Goal: Communication & Community: Answer question/provide support

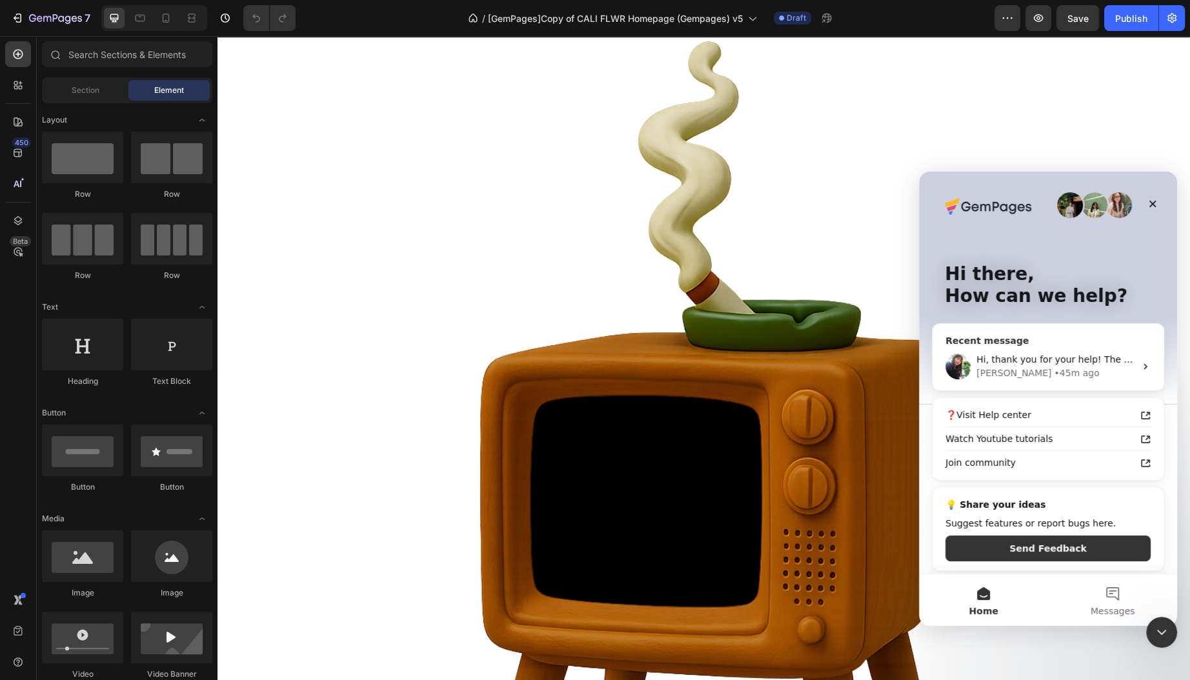
click at [1090, 365] on div "Hi, thank you for your help! The screen shots look great. For some reason when …" at bounding box center [1055, 360] width 159 height 14
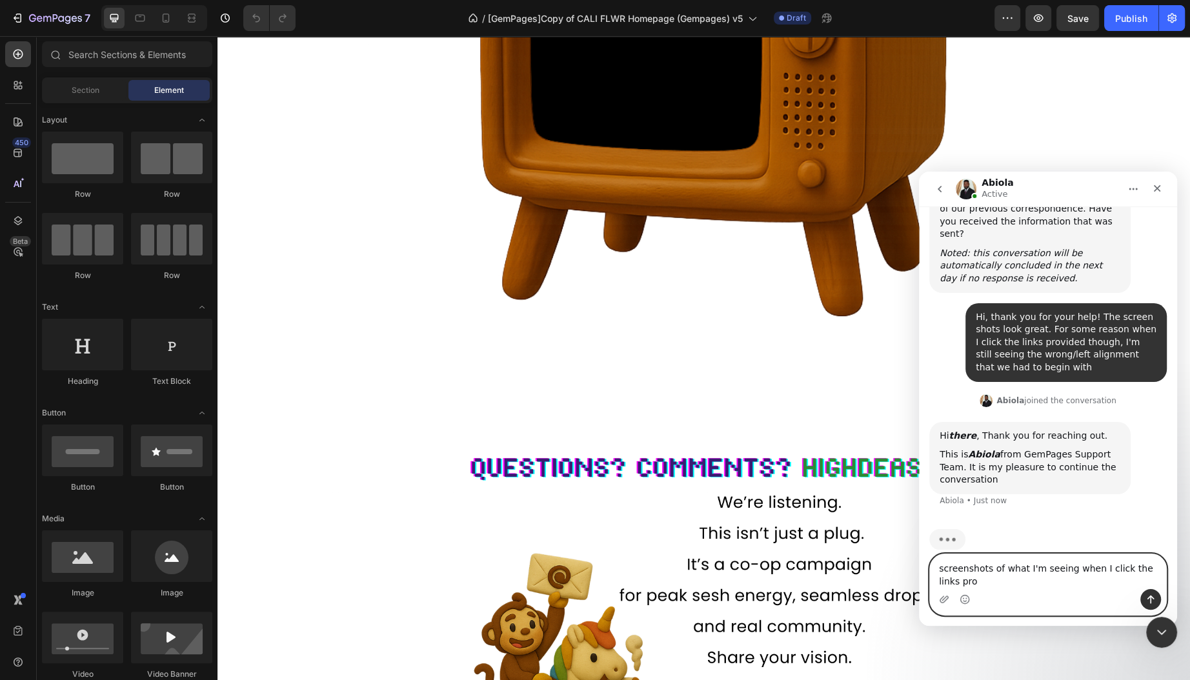
scroll to position [2629, 0]
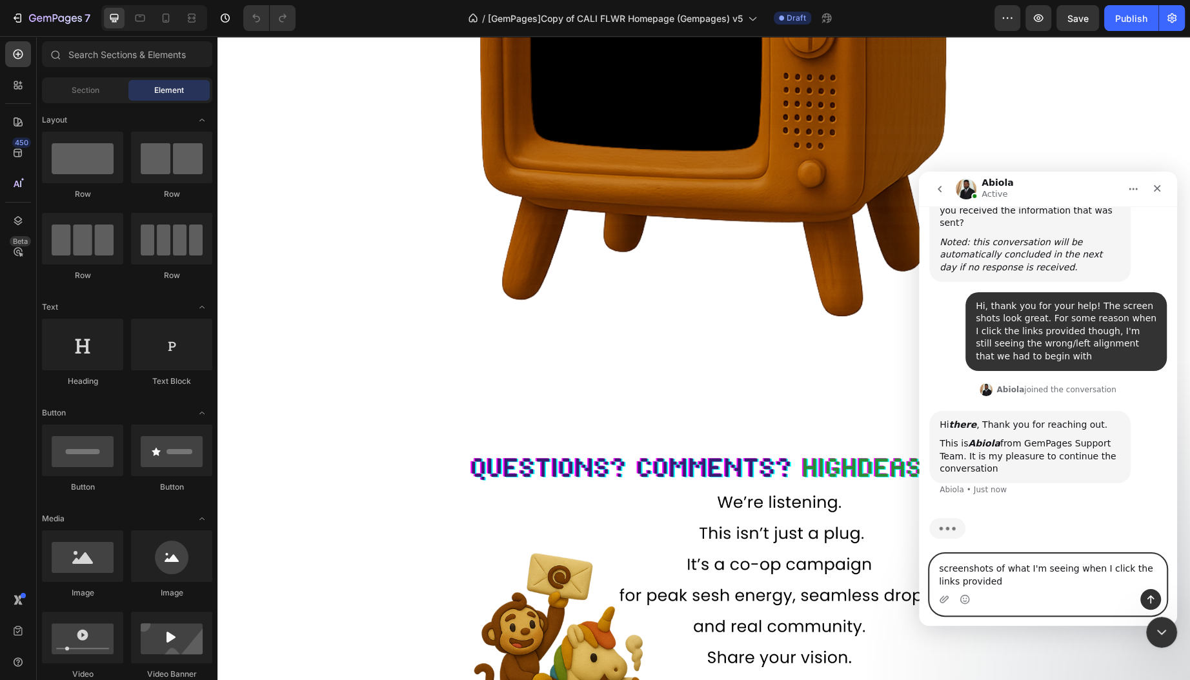
type textarea "screenshots of what I'm seeing when I click the links provided:"
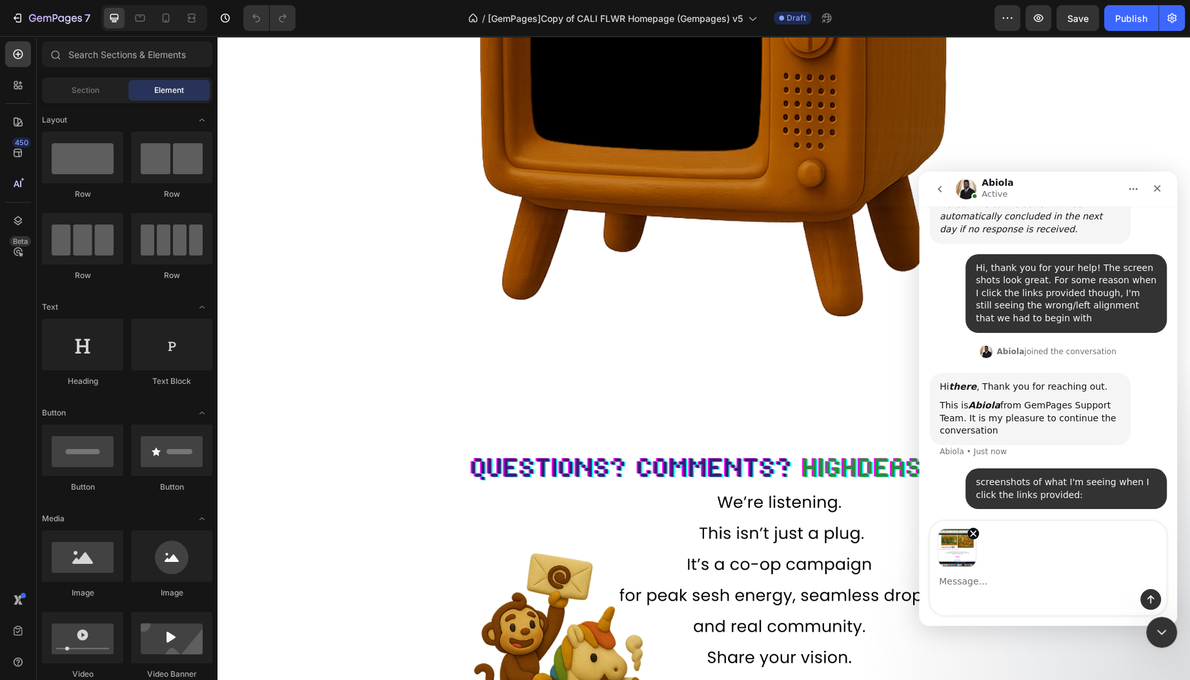
scroll to position [2712, 0]
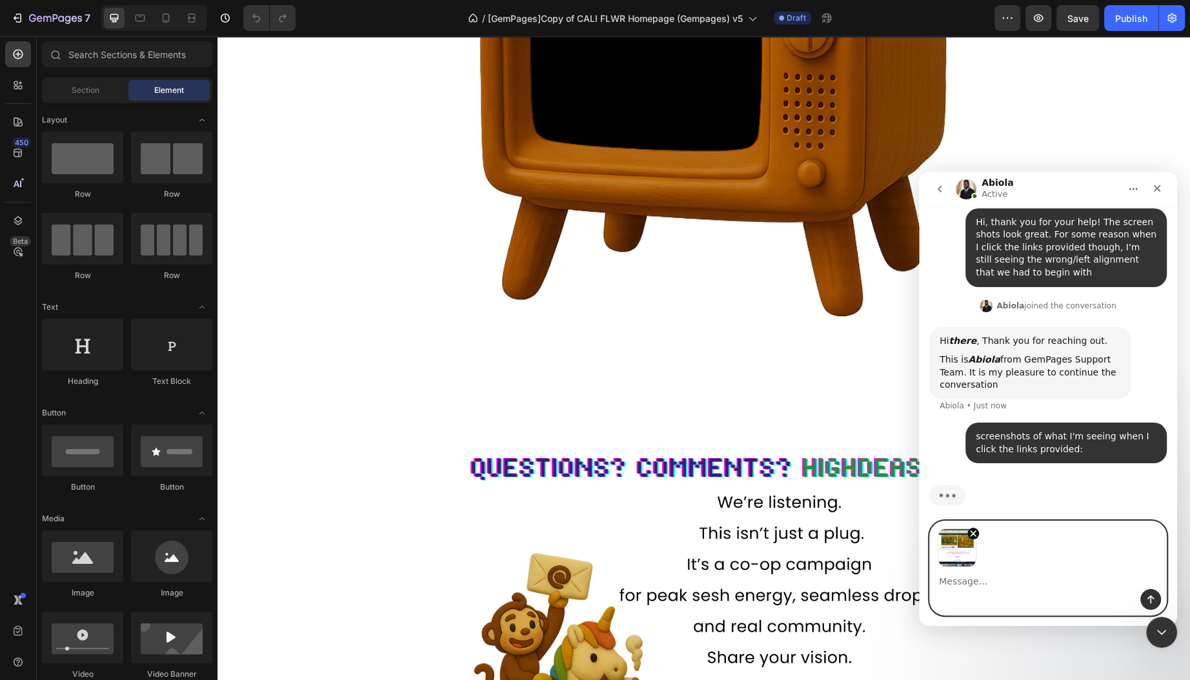
click at [980, 574] on textarea "Message…" at bounding box center [1048, 578] width 236 height 22
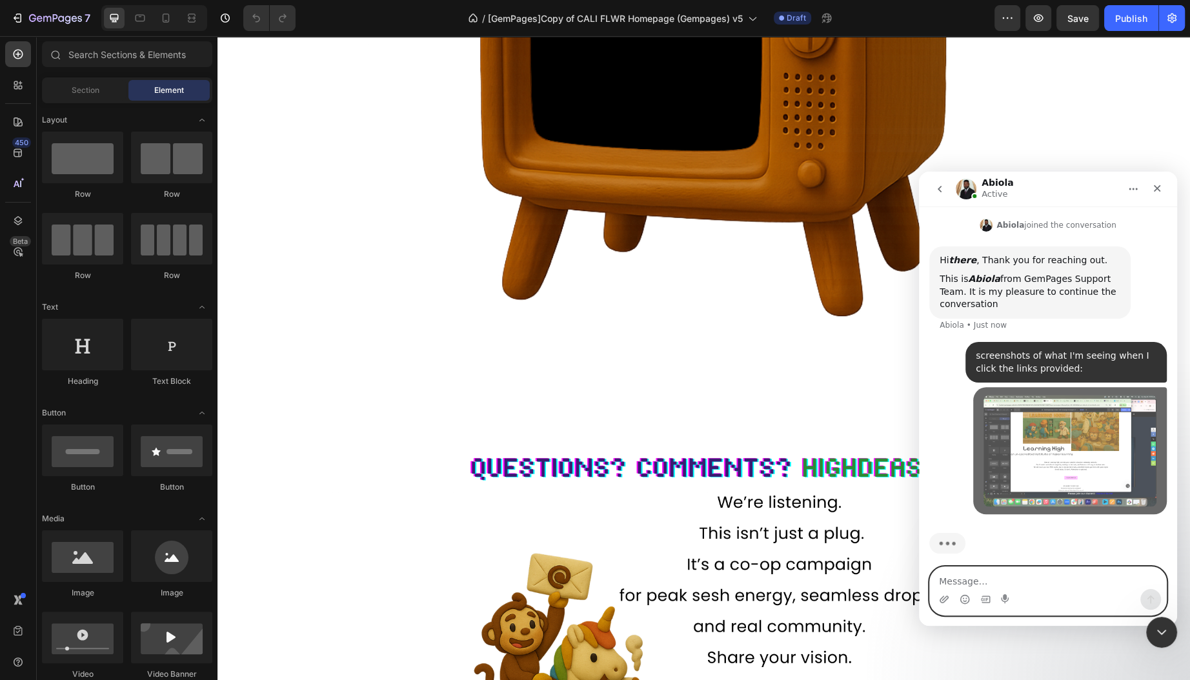
scroll to position [2795, 0]
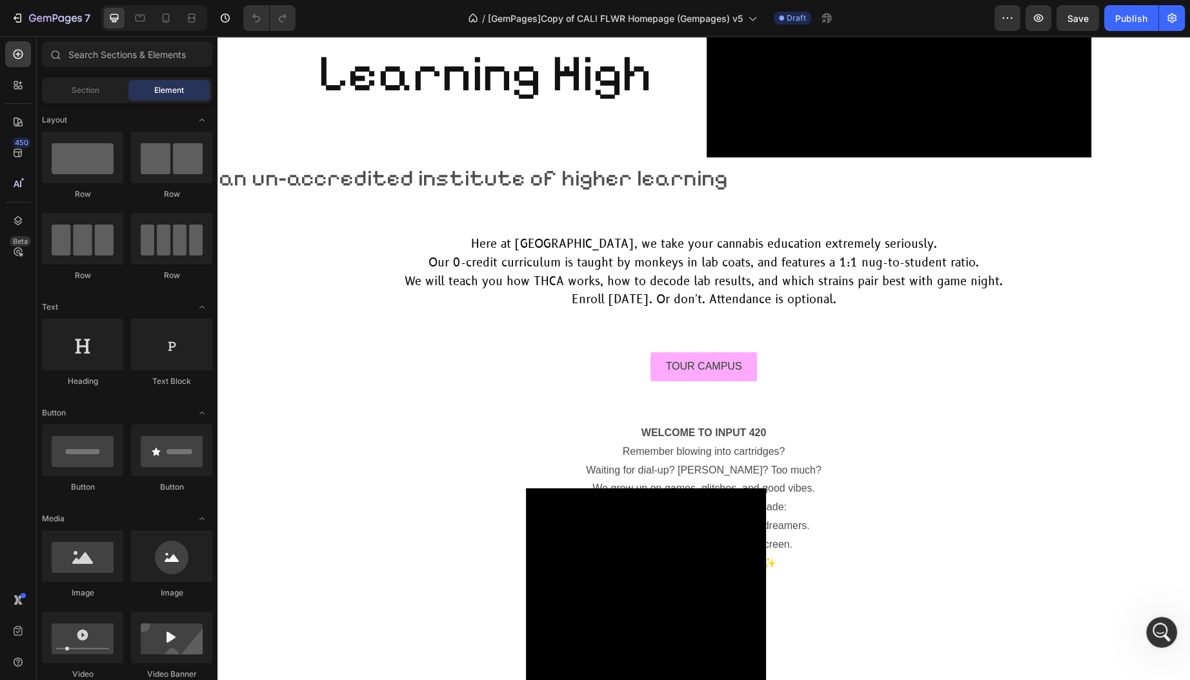
scroll to position [2453, 0]
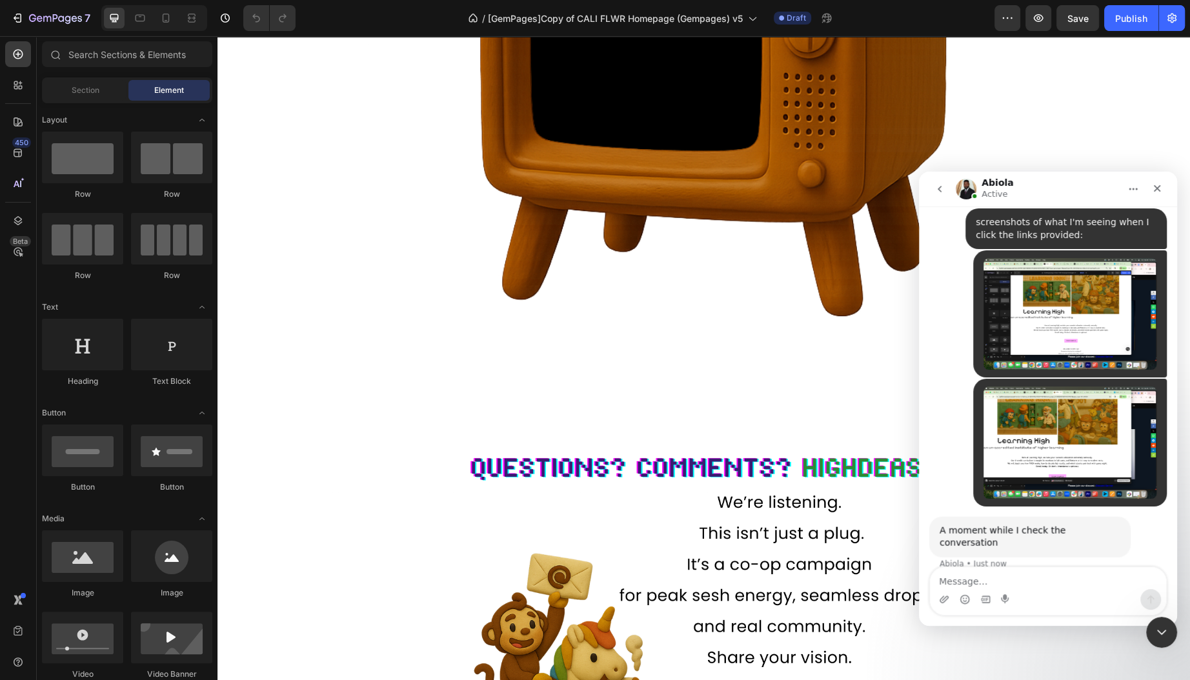
scroll to position [2912, 0]
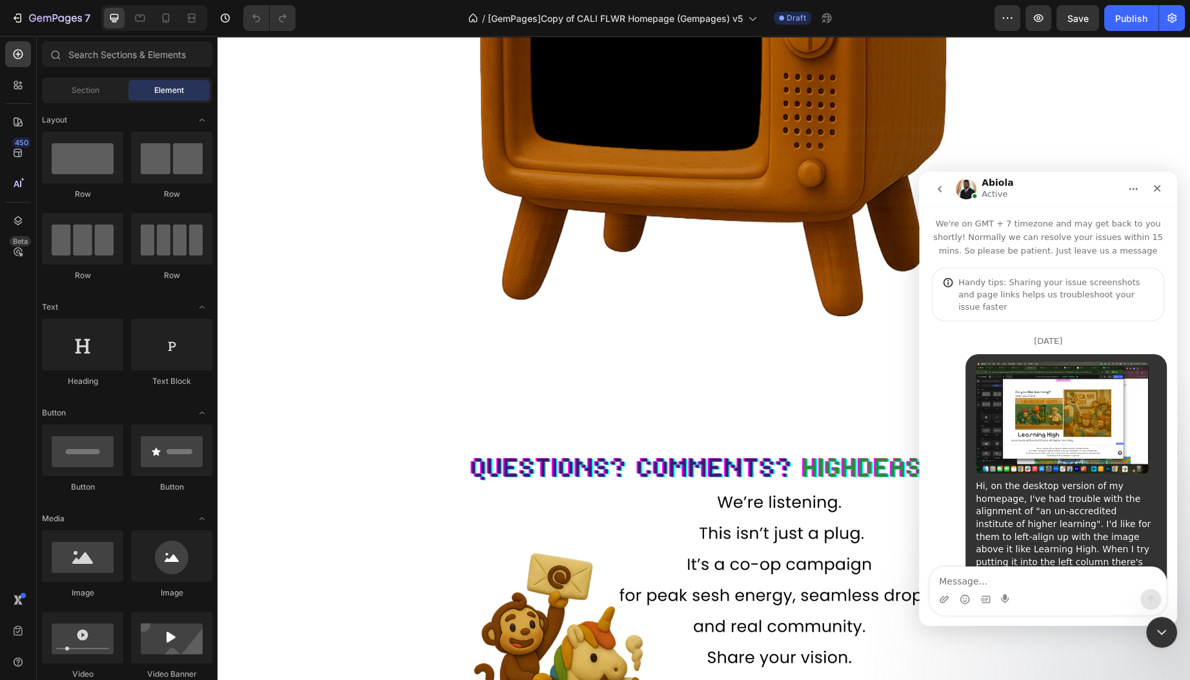
scroll to position [2912, 0]
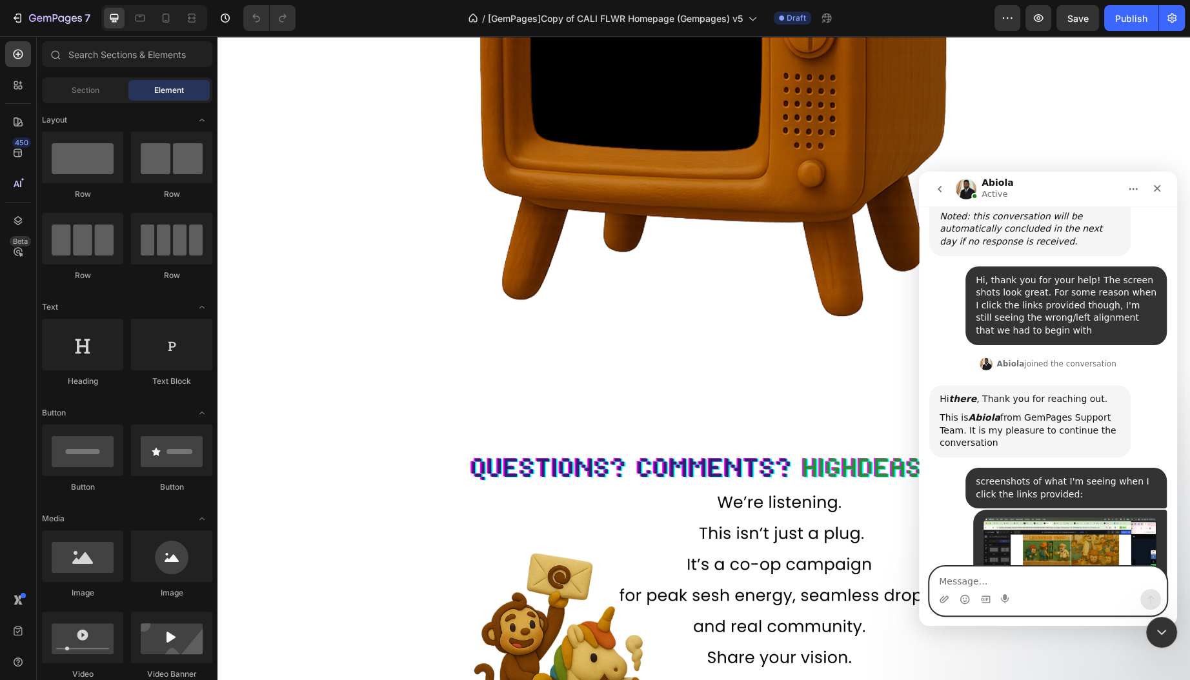
scroll to position [2636, 0]
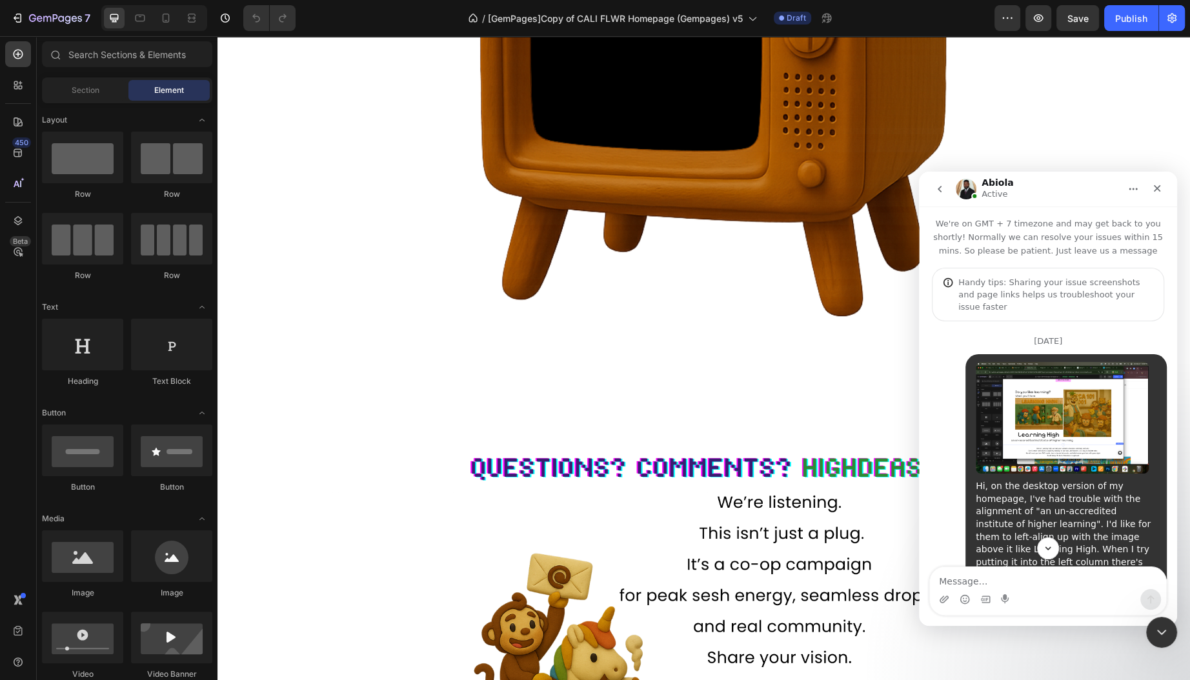
scroll to position [2636, 0]
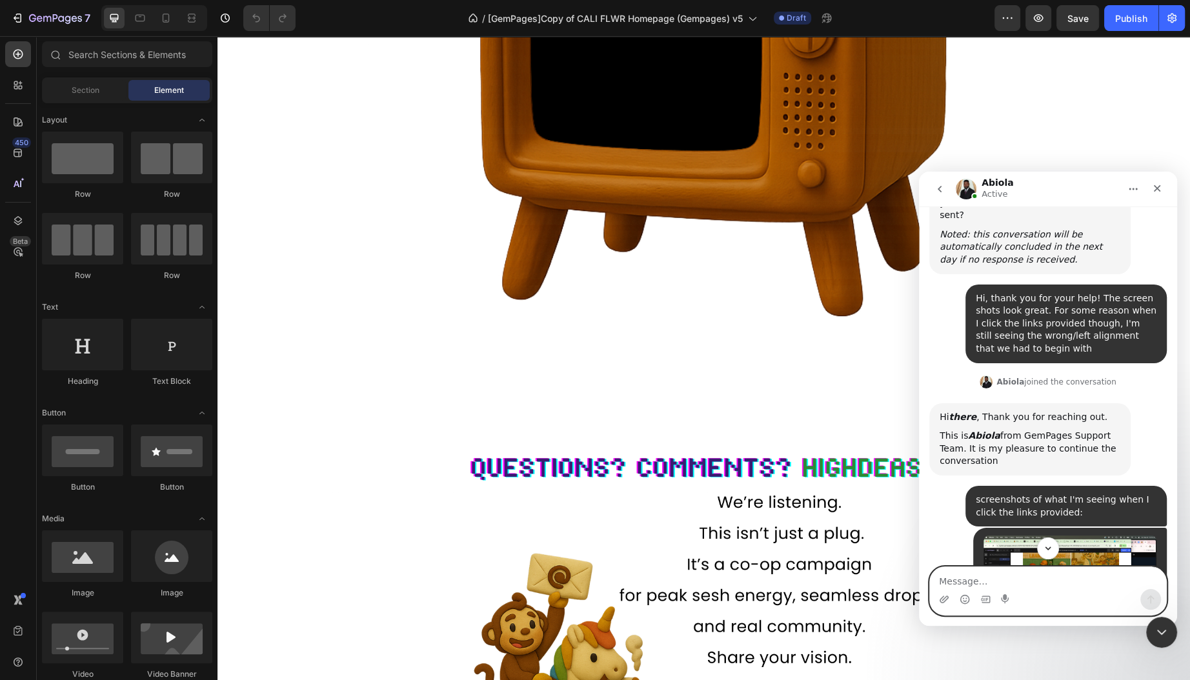
scroll to position [2912, 0]
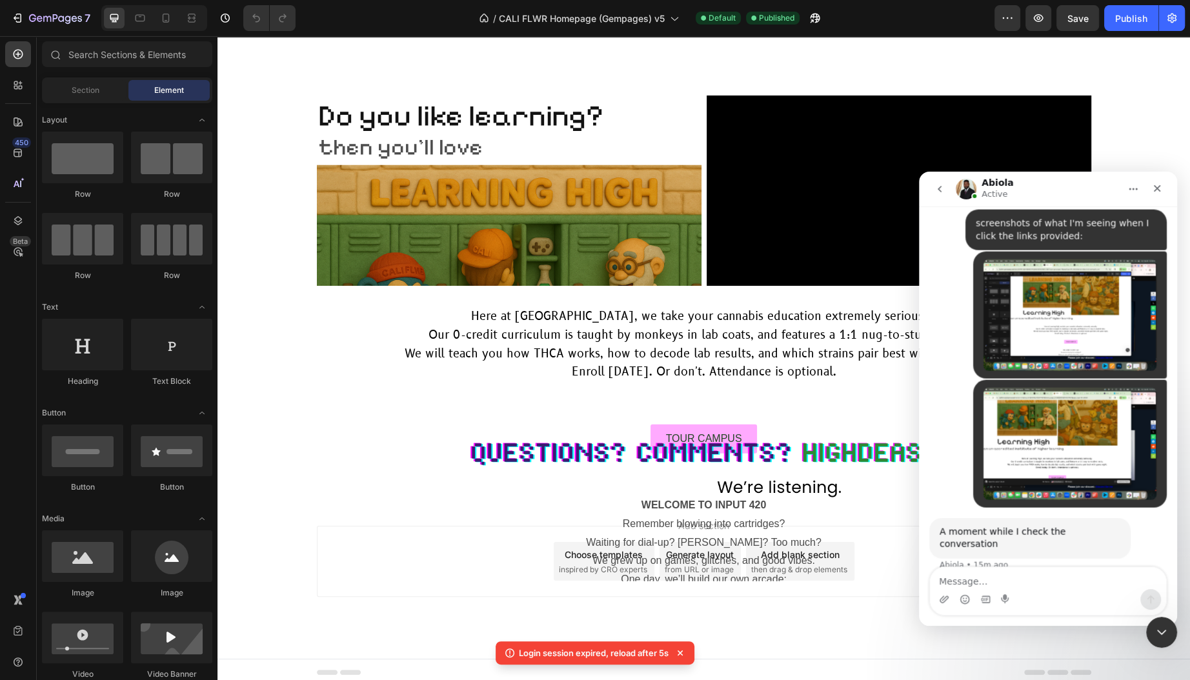
scroll to position [3364, 0]
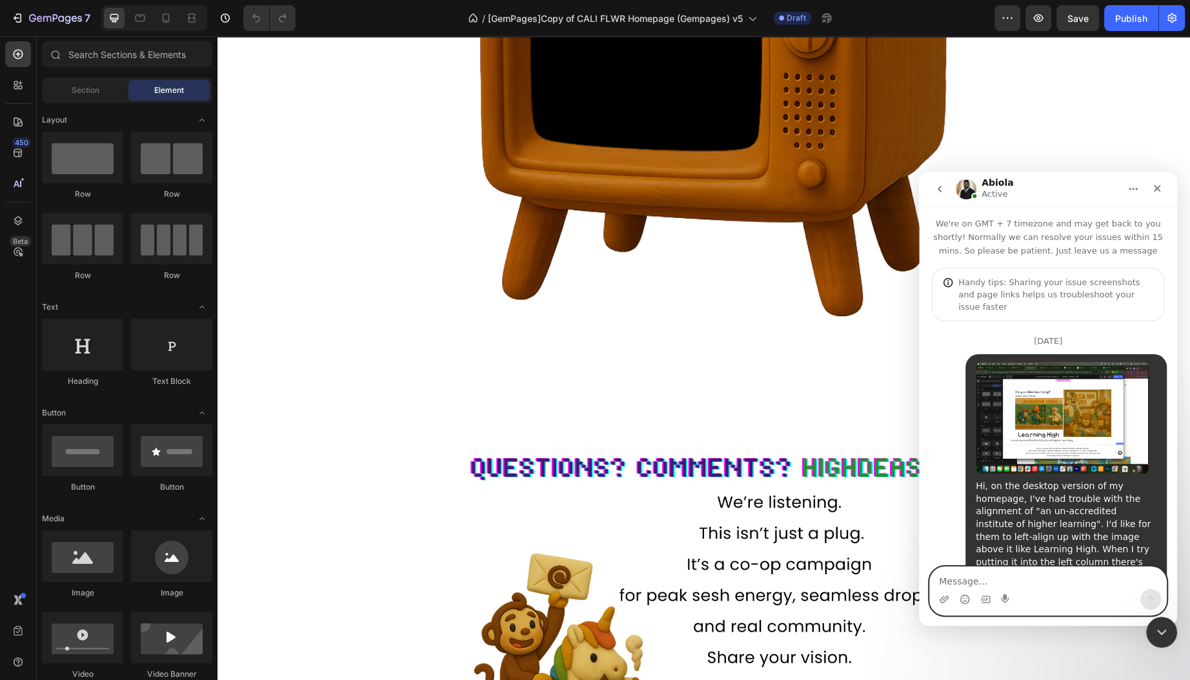
scroll to position [2912, 0]
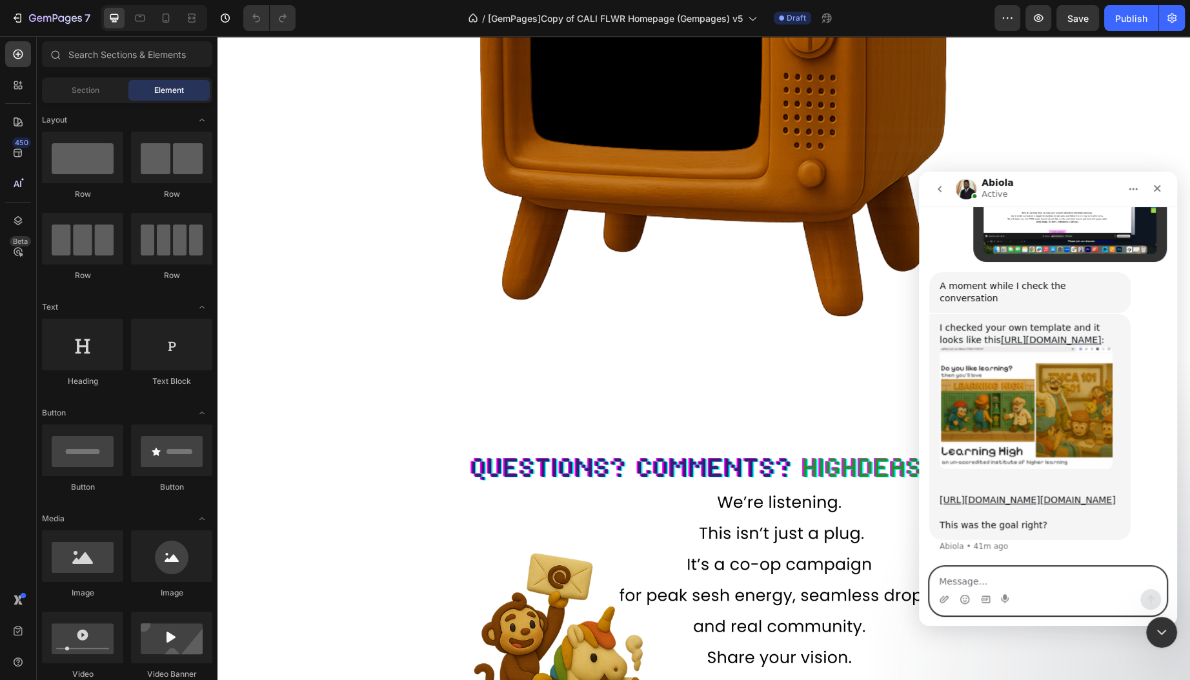
scroll to position [3190, 0]
click at [1066, 369] on img "Abiola says…" at bounding box center [1026, 407] width 173 height 121
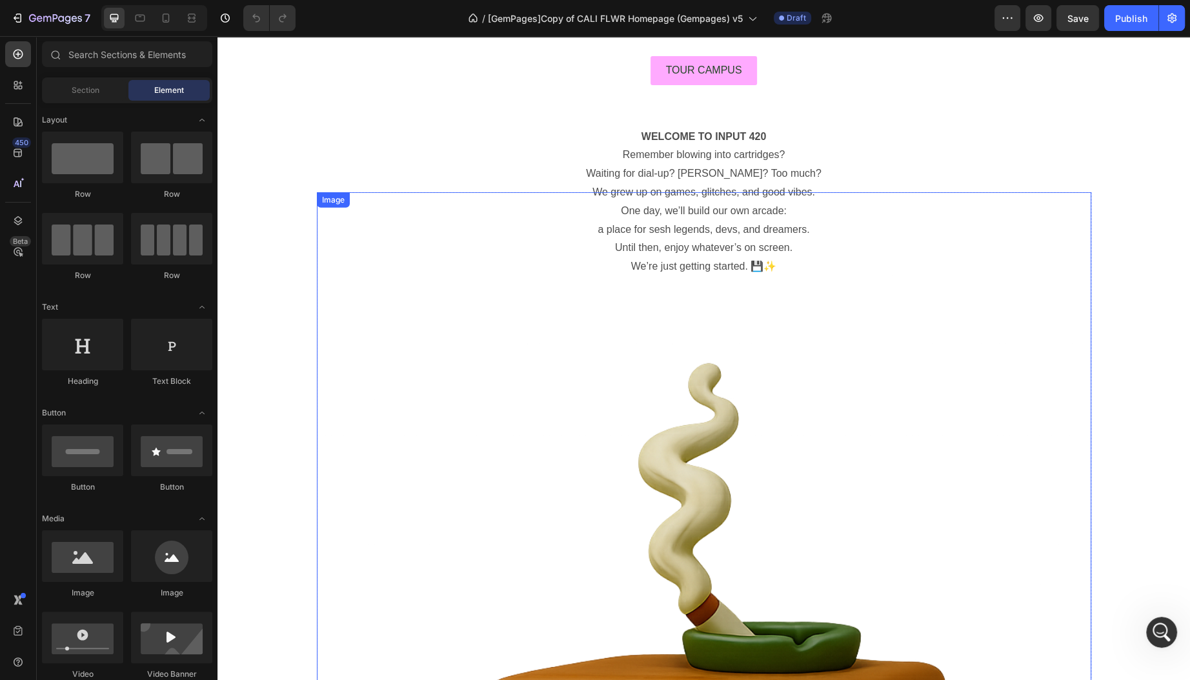
scroll to position [3878, 0]
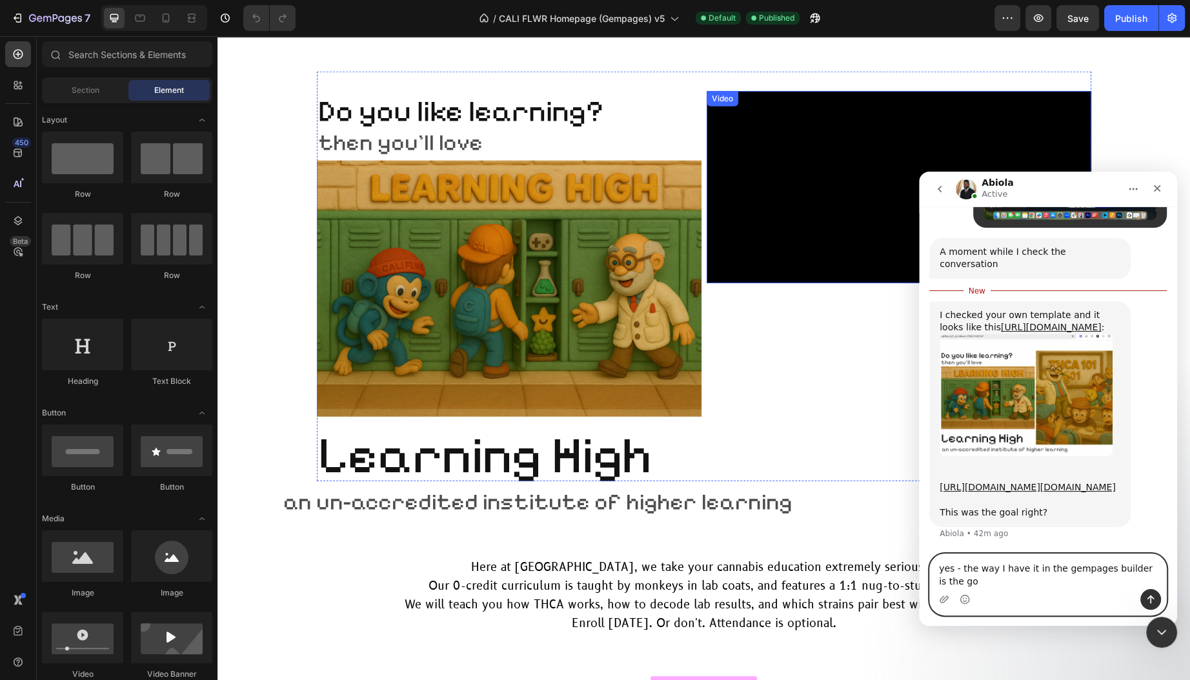
scroll to position [3224, 0]
type textarea "yes - the way I have it in the gempages builder is the goal"
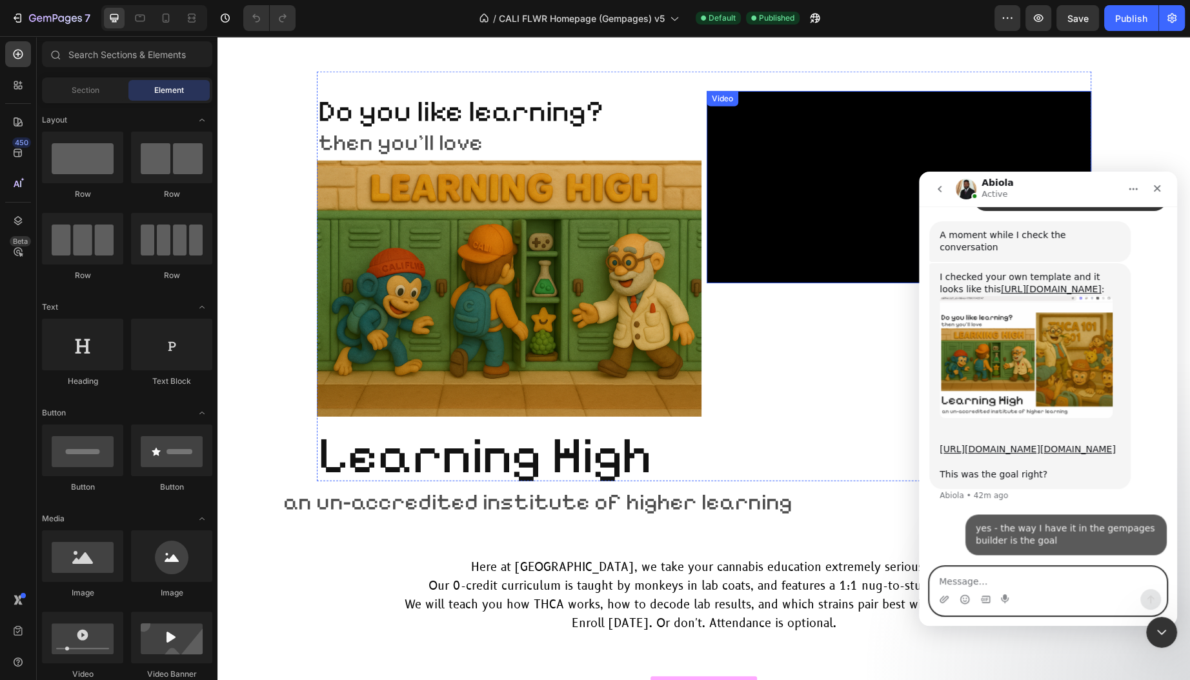
scroll to position [3242, 0]
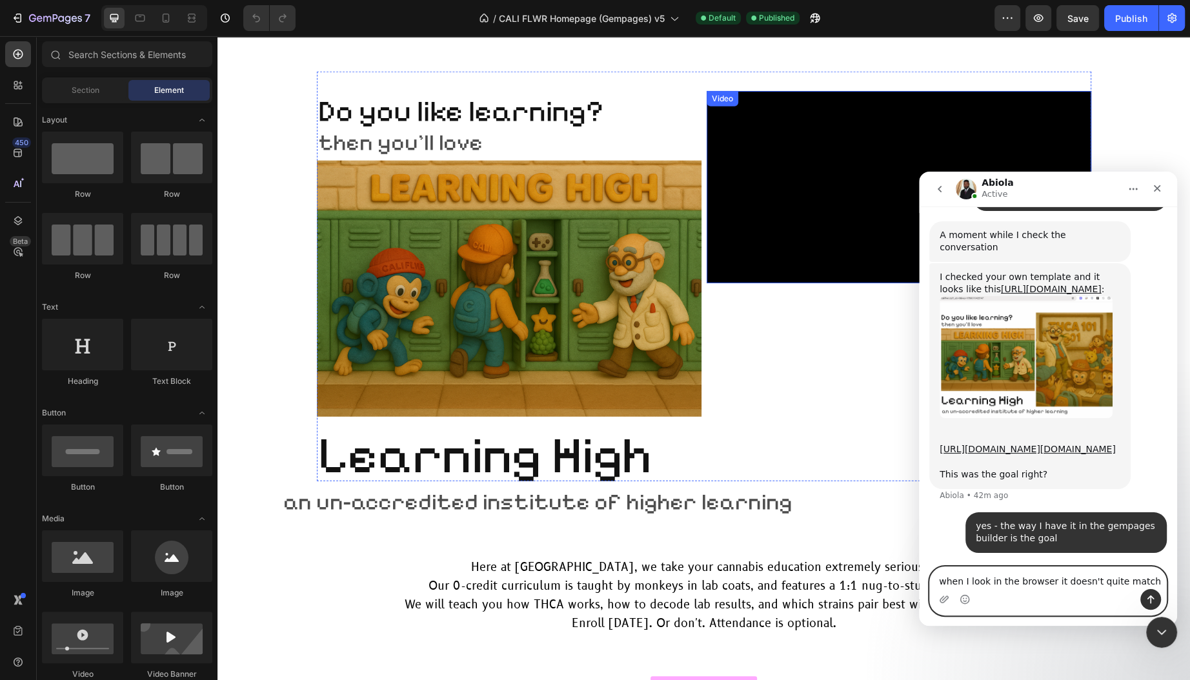
type textarea "when I look in the browser it doesn't quite match:"
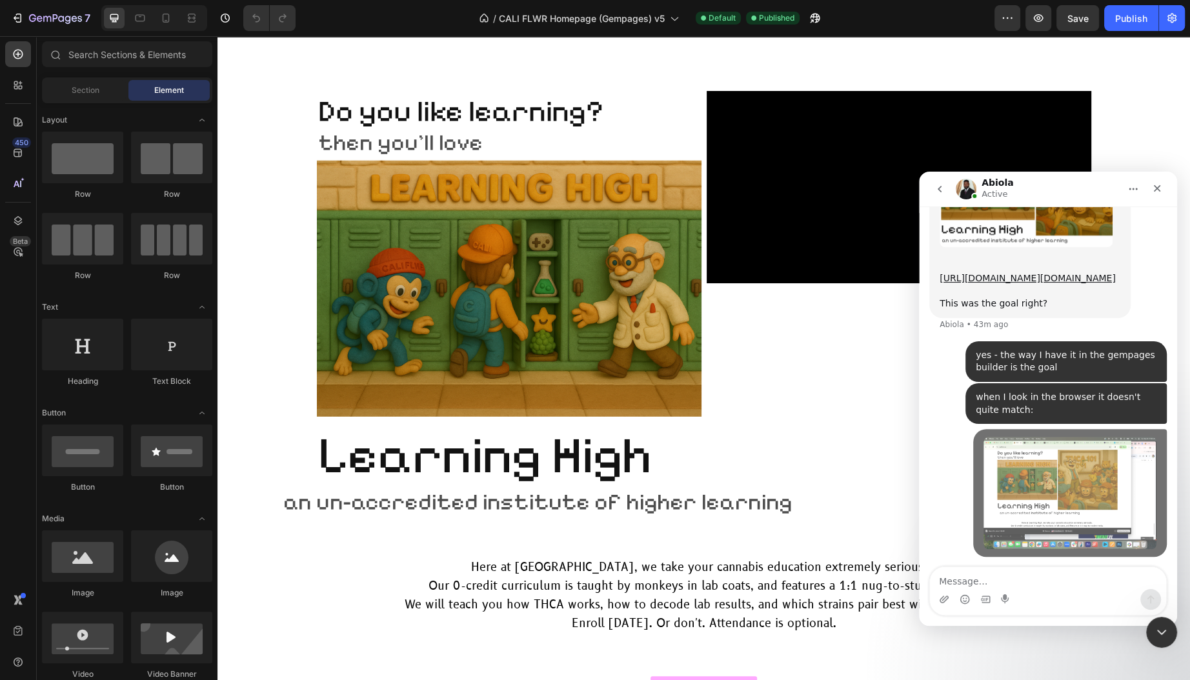
scroll to position [3412, 0]
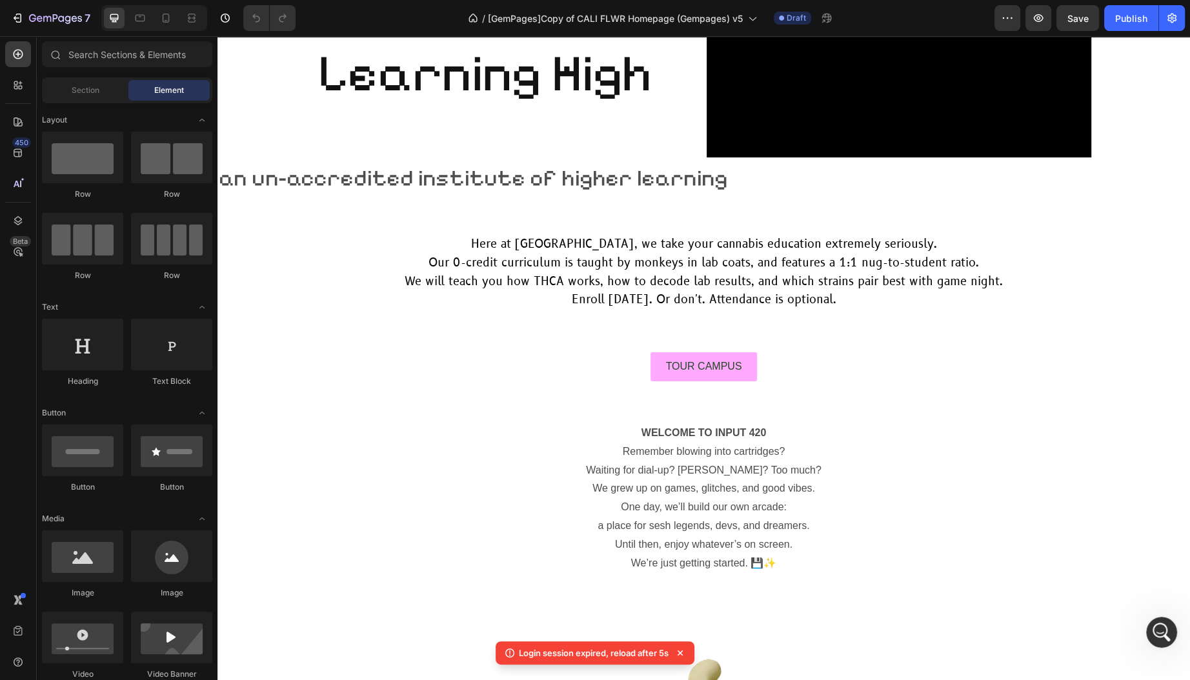
scroll to position [3366, 0]
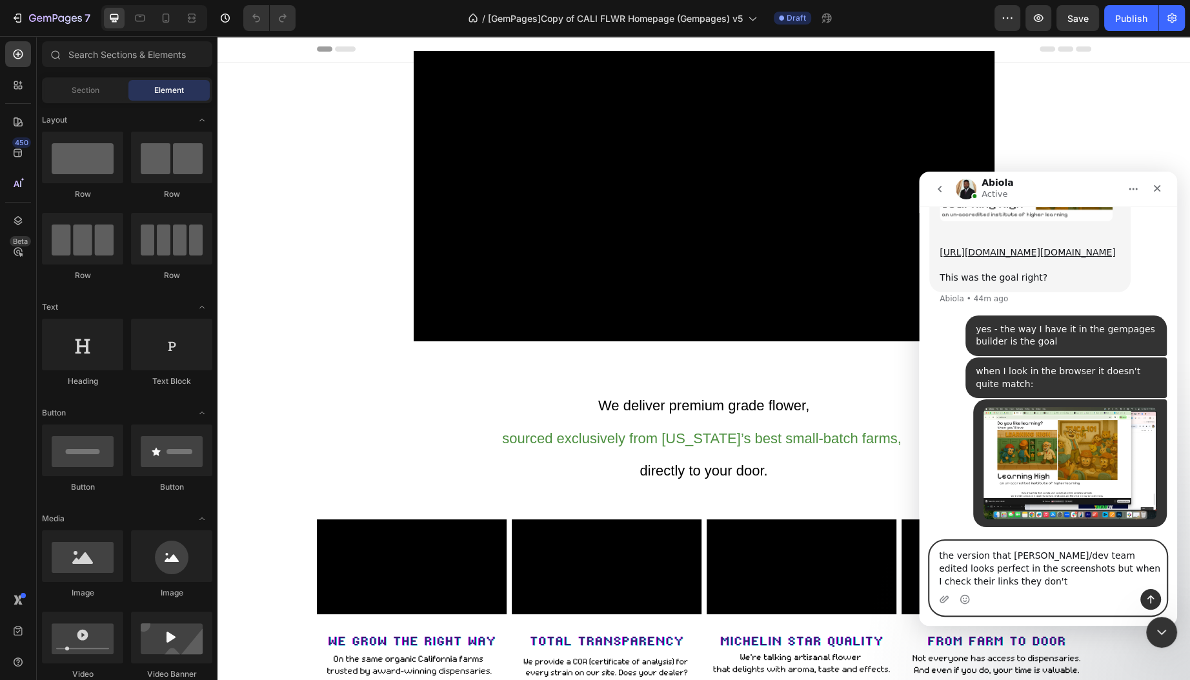
scroll to position [3438, 0]
type textarea "the version that Tina/dev team edited looks perfect in the screenshots but when…"
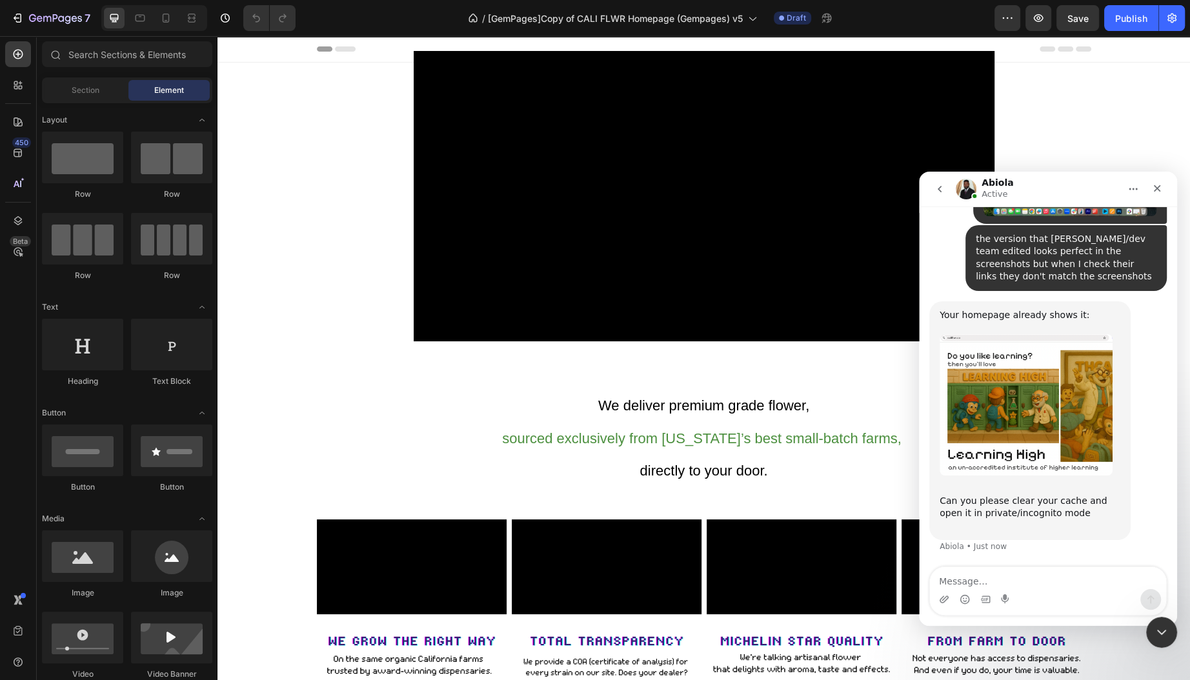
scroll to position [3729, 0]
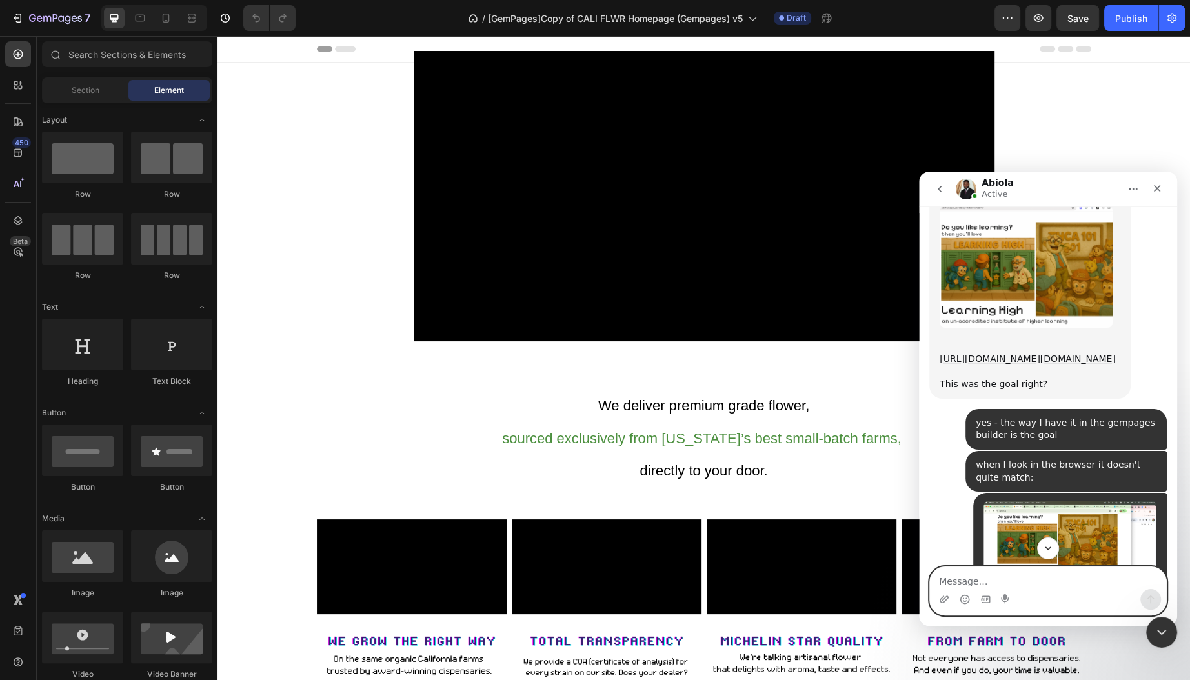
scroll to position [3298, 0]
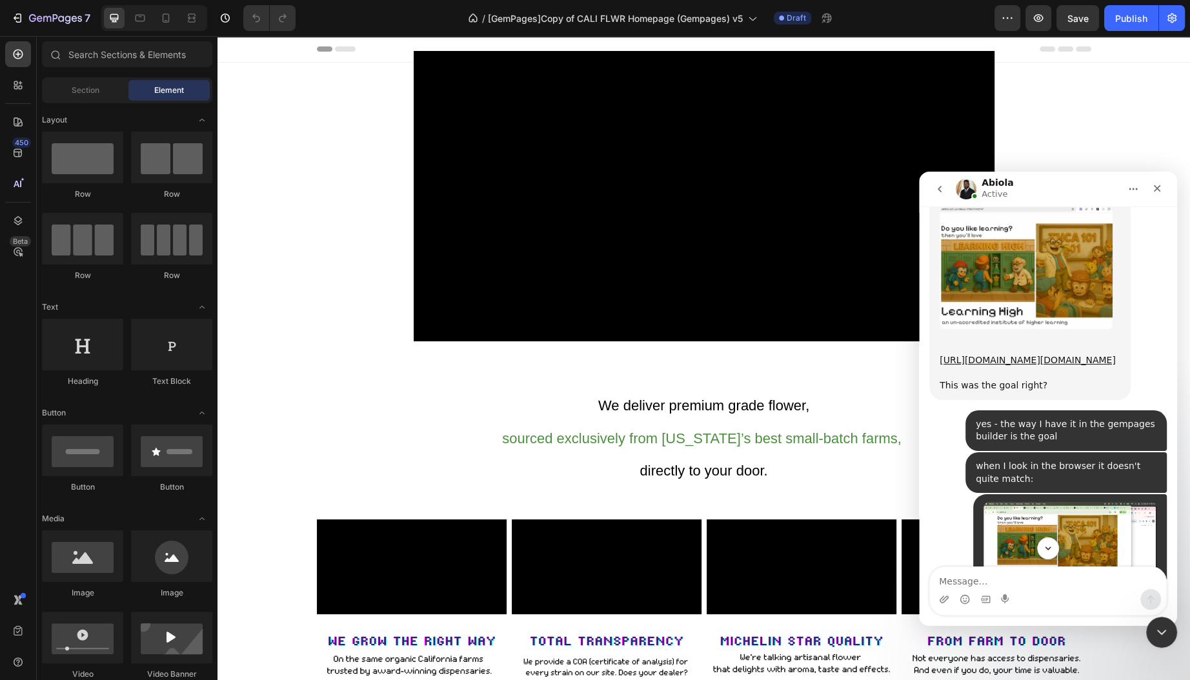
drag, startPoint x: 1090, startPoint y: 398, endPoint x: 937, endPoint y: 356, distance: 158.4
click at [937, 356] on div "I checked your own template and it looks like this https://califlwr.co/?_ab=0&k…" at bounding box center [1029, 287] width 201 height 226
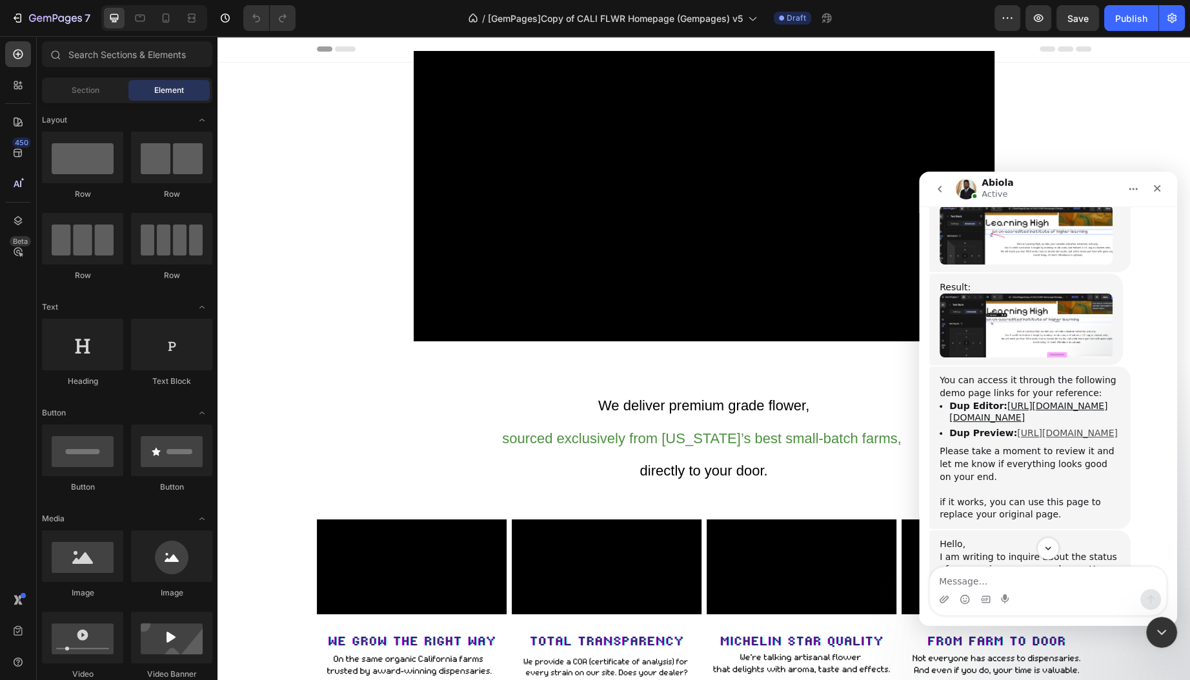
scroll to position [2259, 0]
drag, startPoint x: 1087, startPoint y: 440, endPoint x: 939, endPoint y: 405, distance: 152.0
click at [940, 405] on ul "Dup Editor: https://builder.gempages.net/editor/564611229188883541/586369792768…" at bounding box center [1030, 417] width 181 height 39
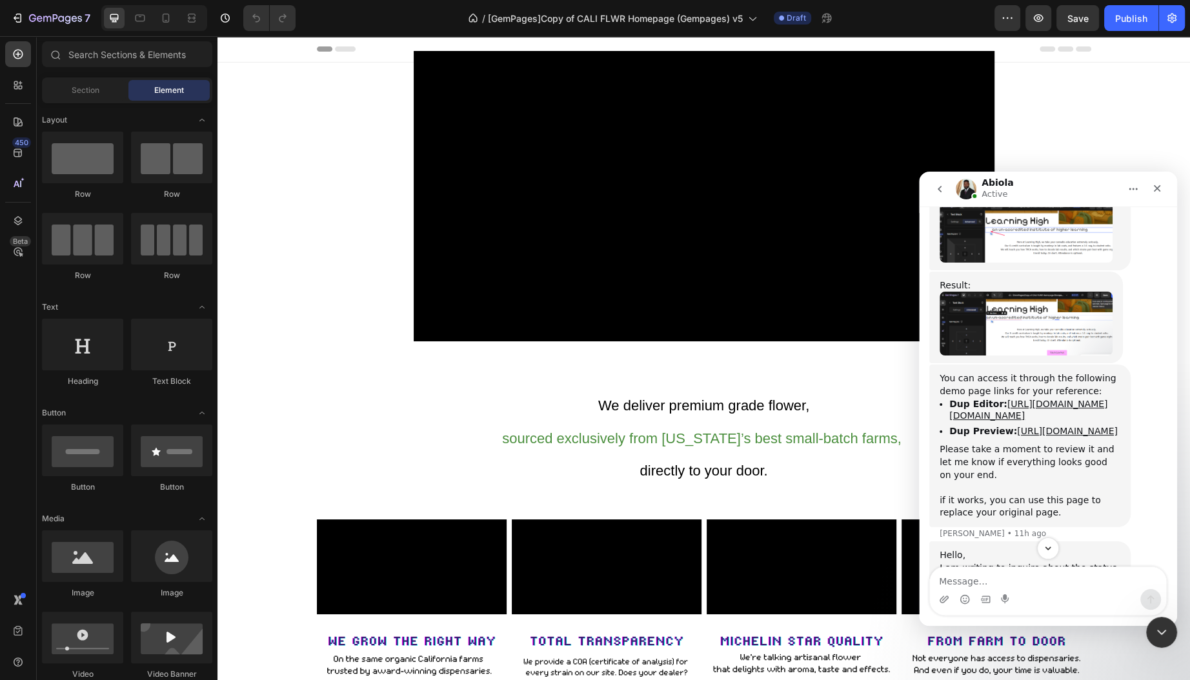
copy link "[URL][DOMAIN_NAME]"
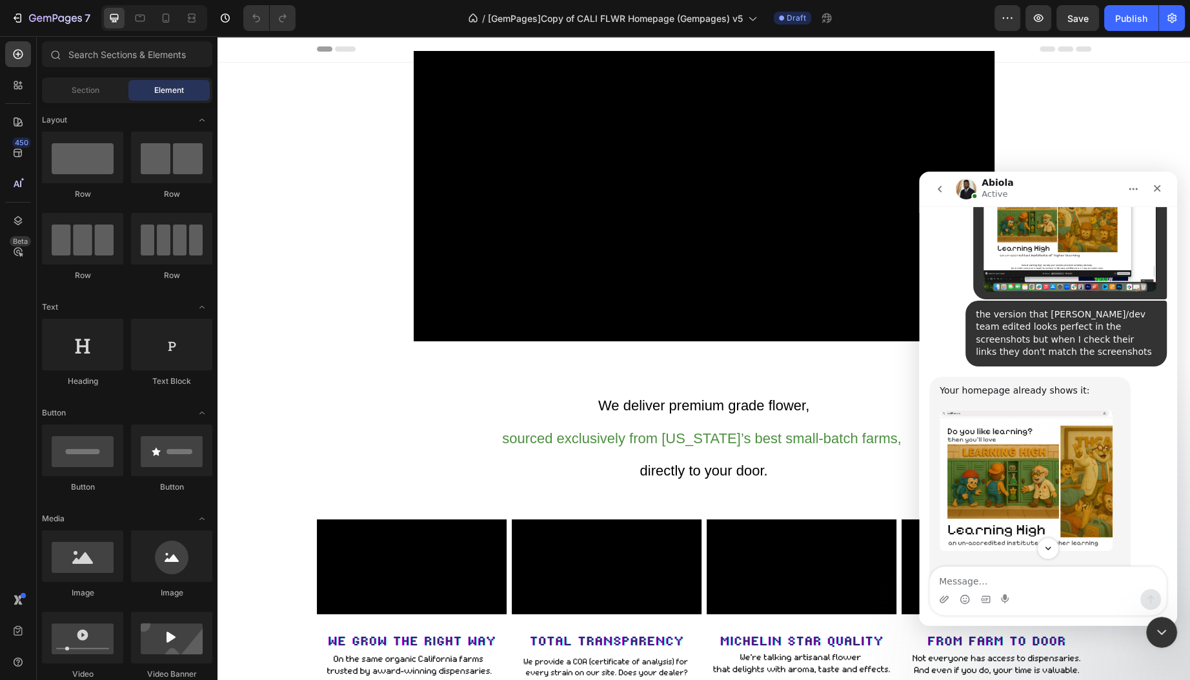
scroll to position [3755, 0]
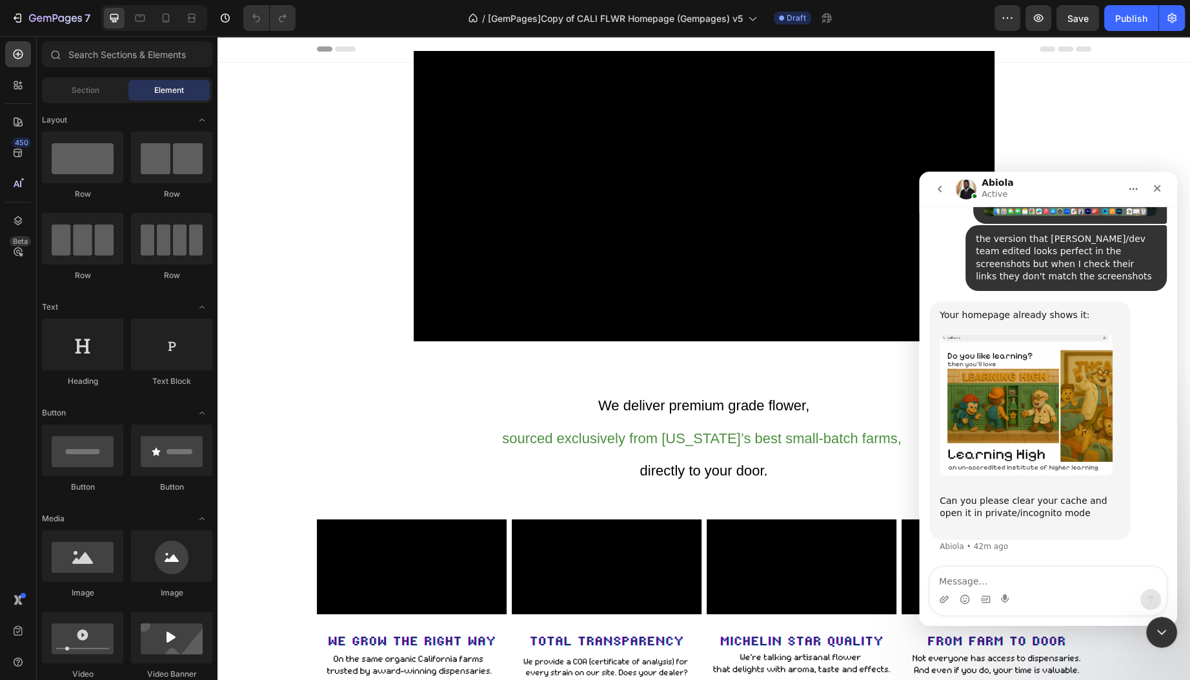
click at [965, 590] on div "Intercom messenger" at bounding box center [965, 599] width 10 height 21
click at [958, 576] on textarea "Message…" at bounding box center [1048, 578] width 236 height 22
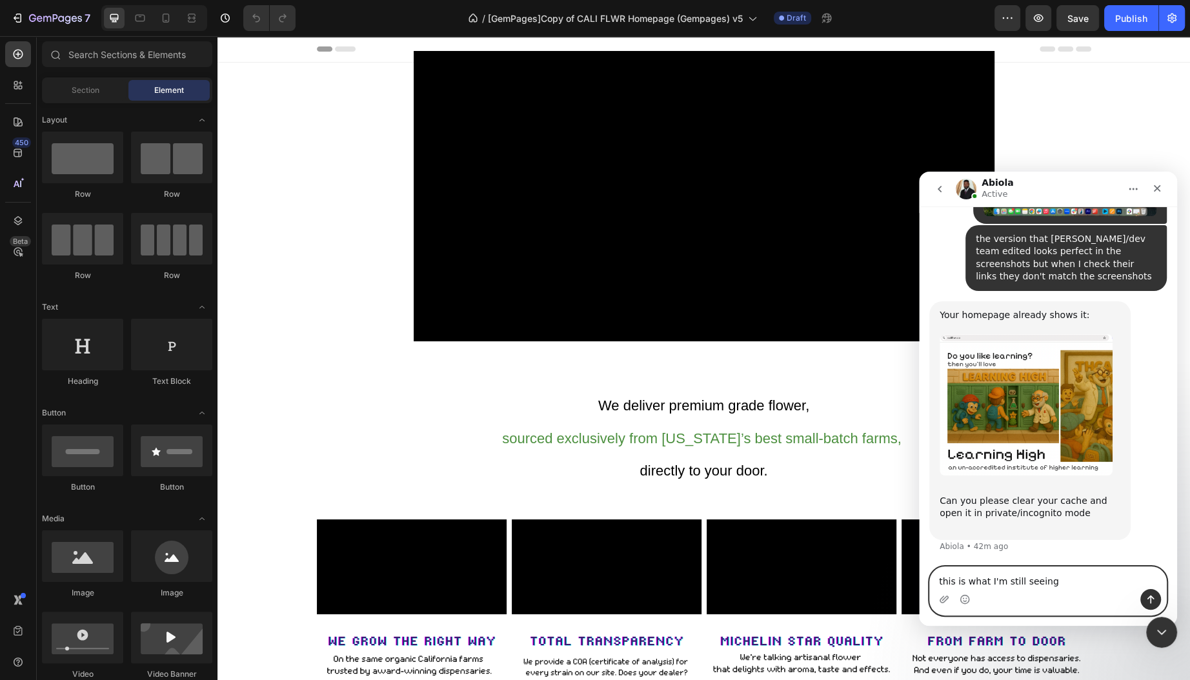
type textarea "this is what I'm still seeing:"
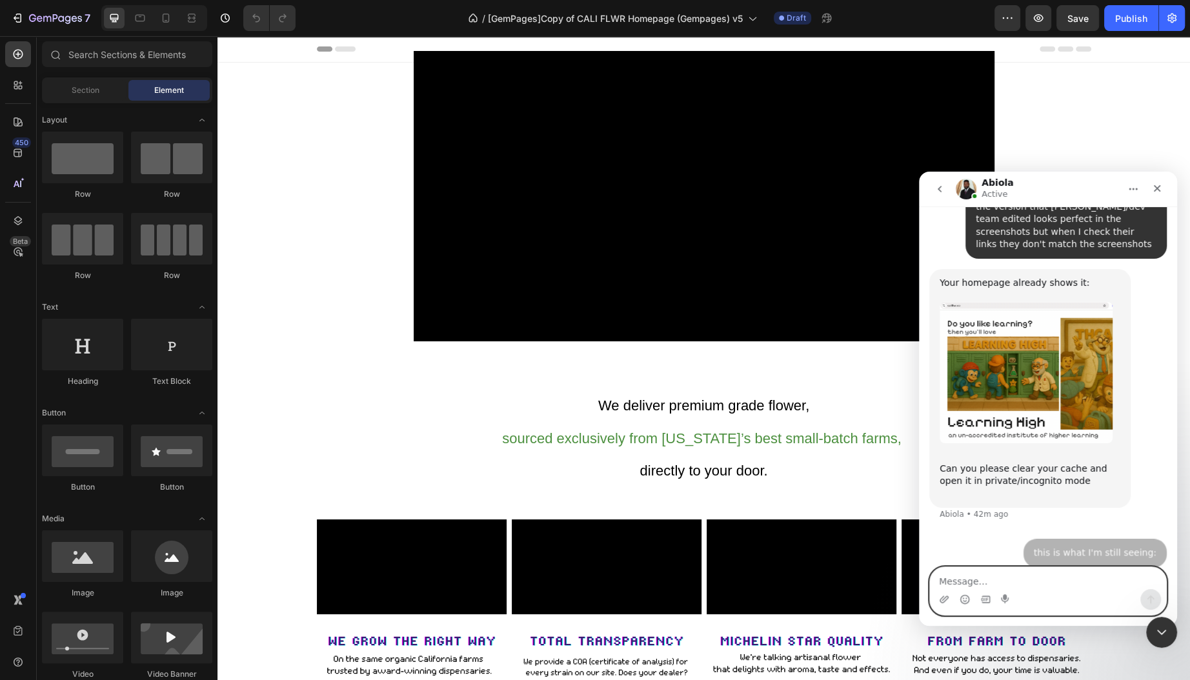
scroll to position [3793, 0]
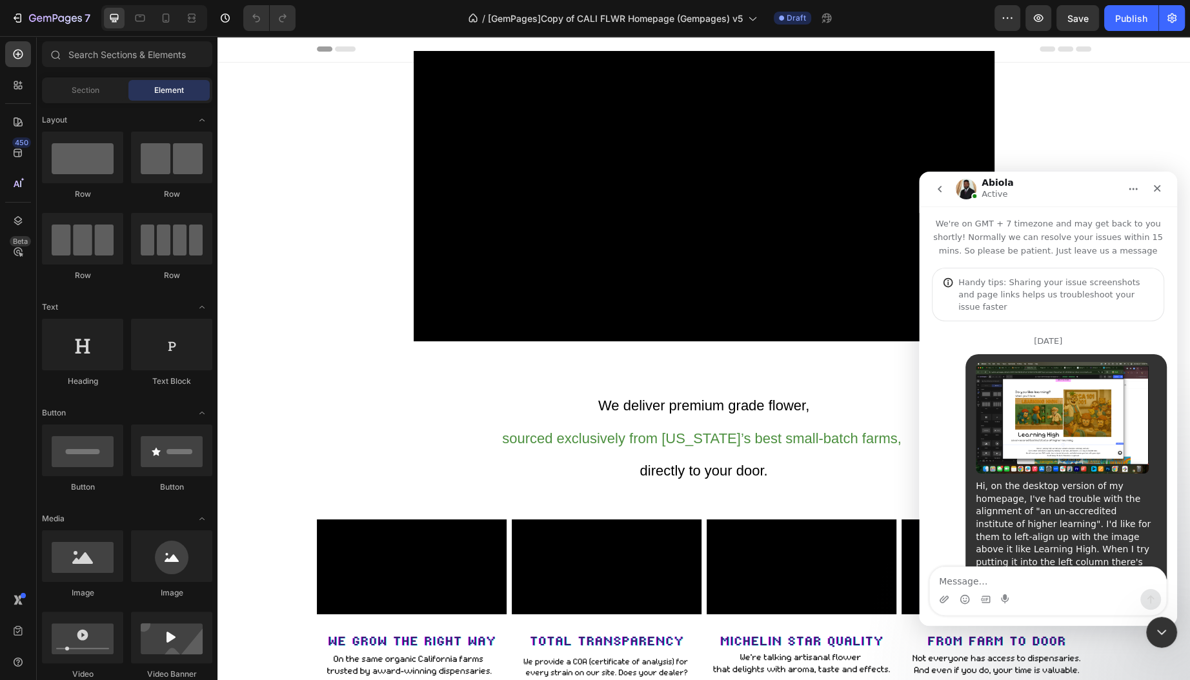
scroll to position [3922, 0]
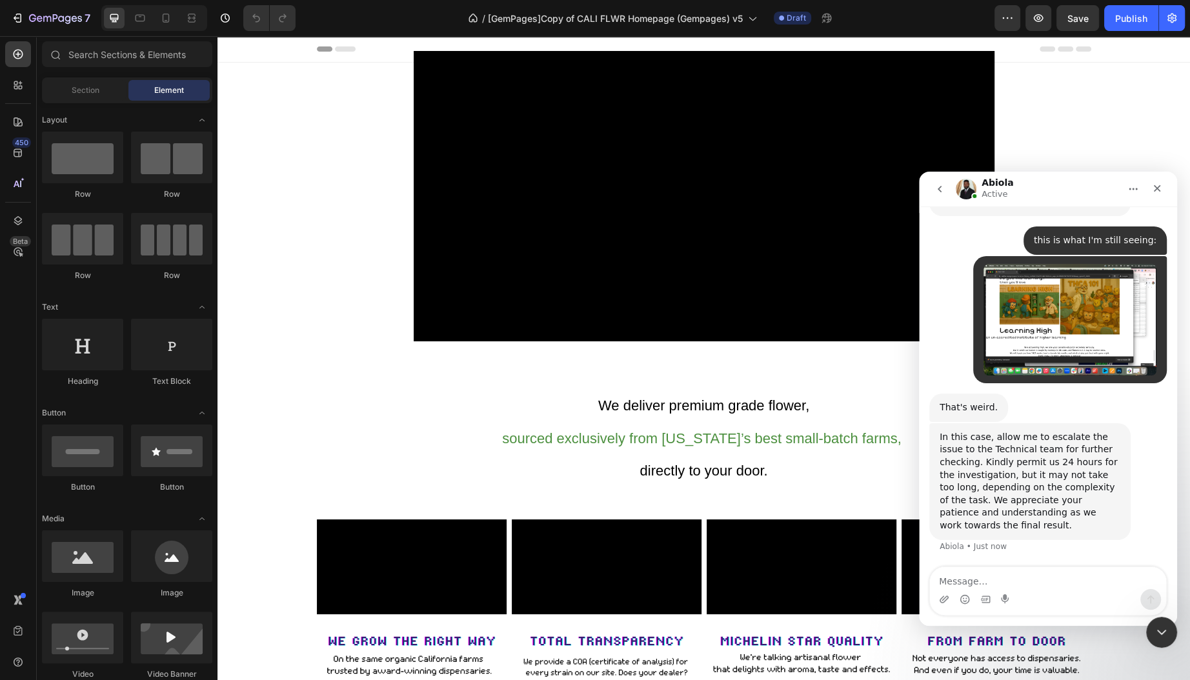
scroll to position [4078, 0]
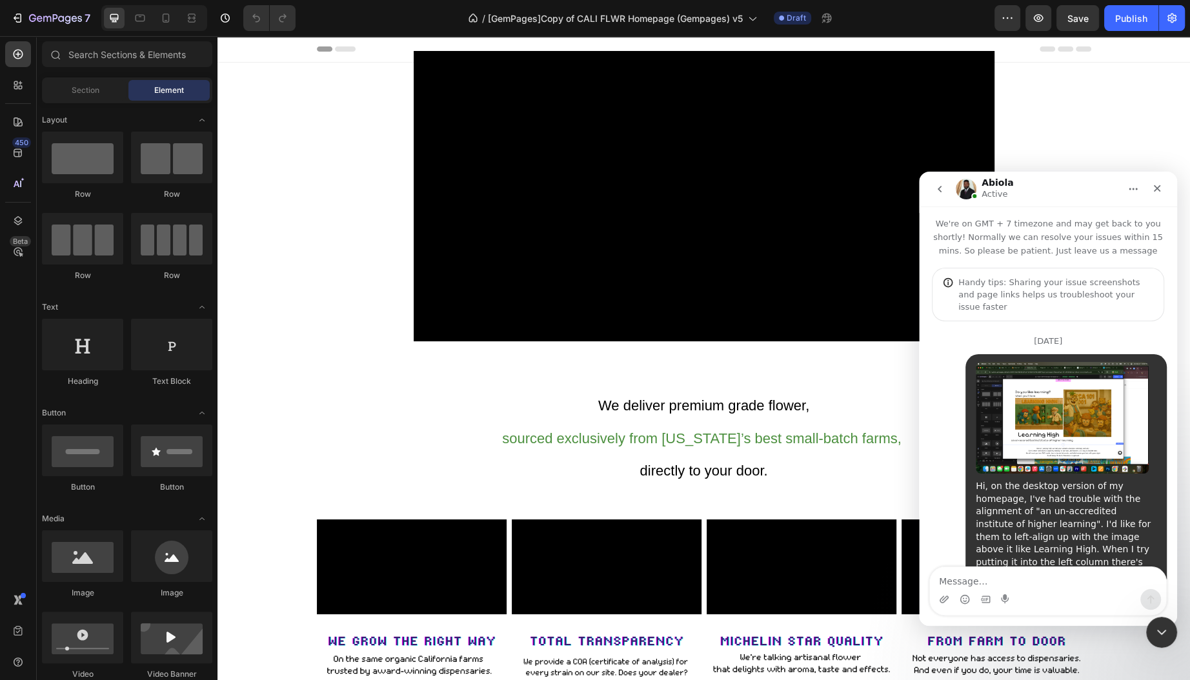
scroll to position [4078, 0]
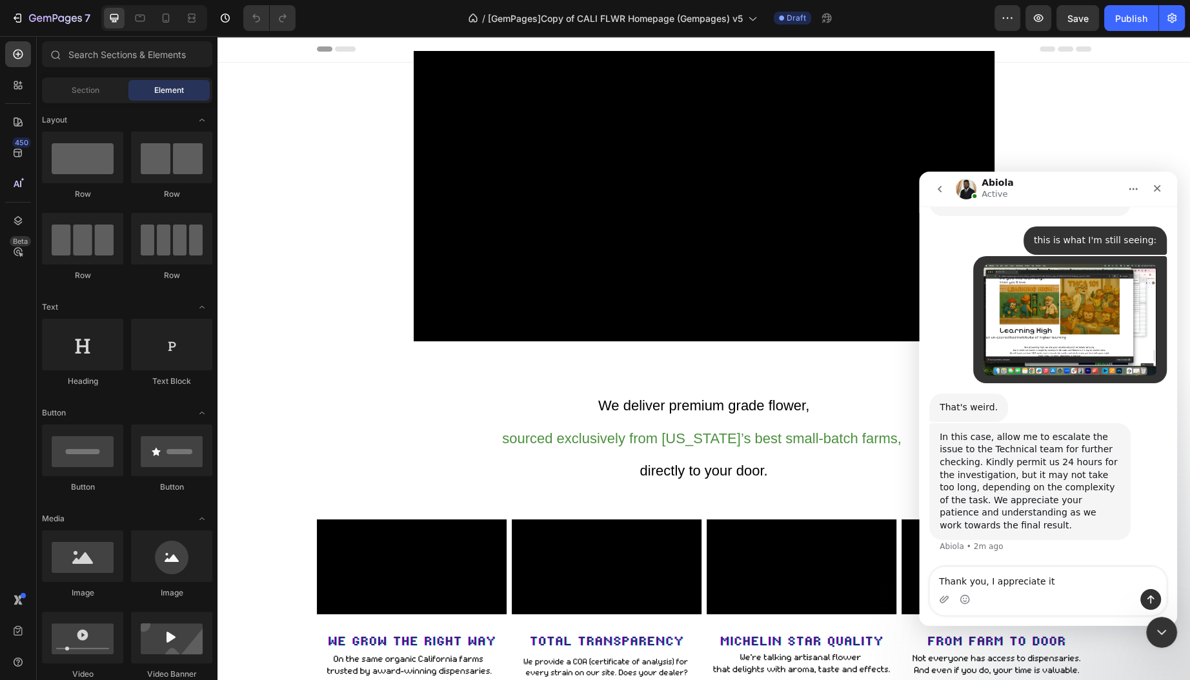
type textarea "Thank you, I appreciate it."
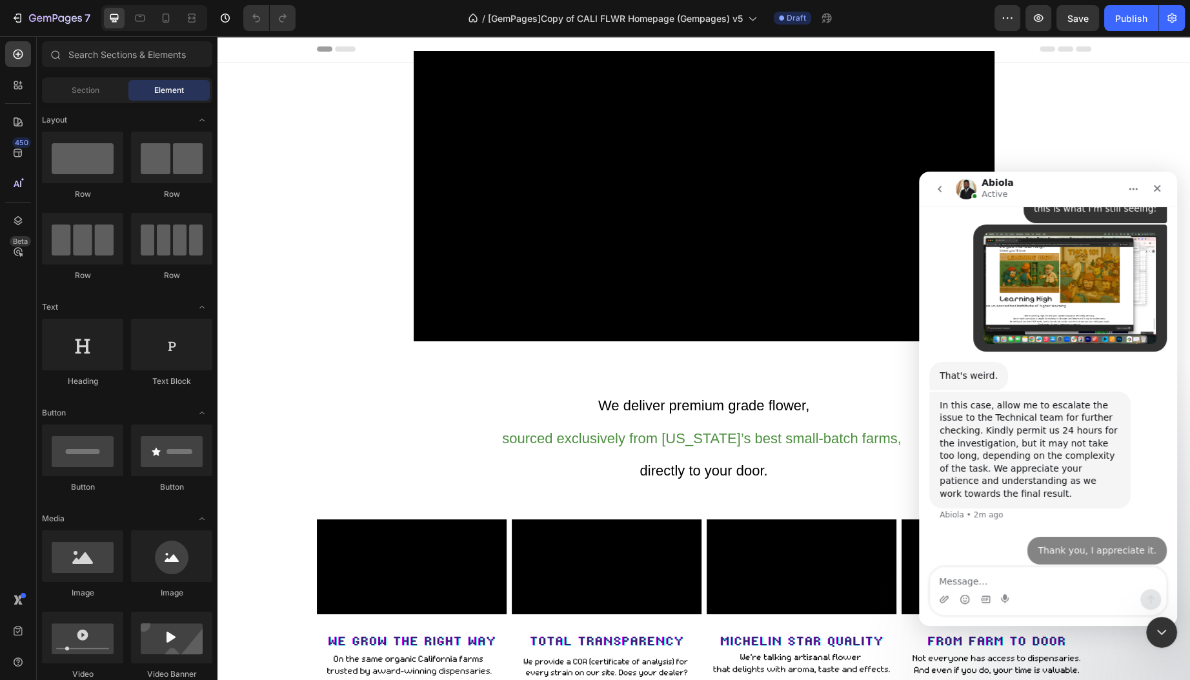
scroll to position [4117, 0]
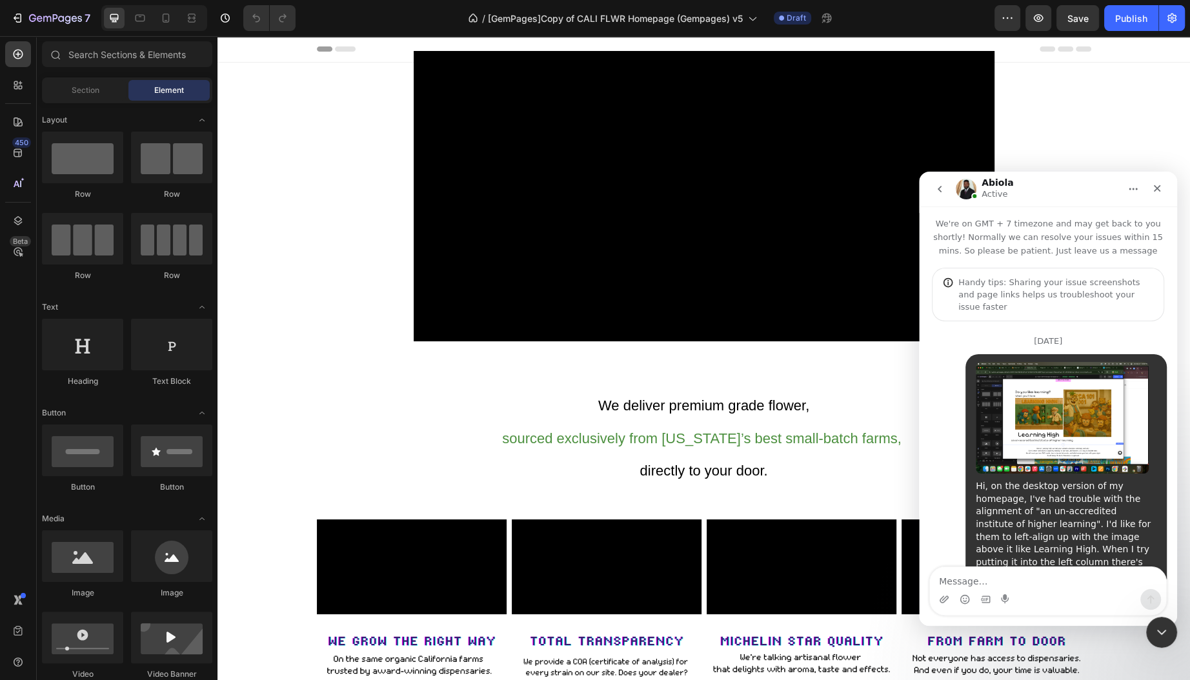
scroll to position [4117, 0]
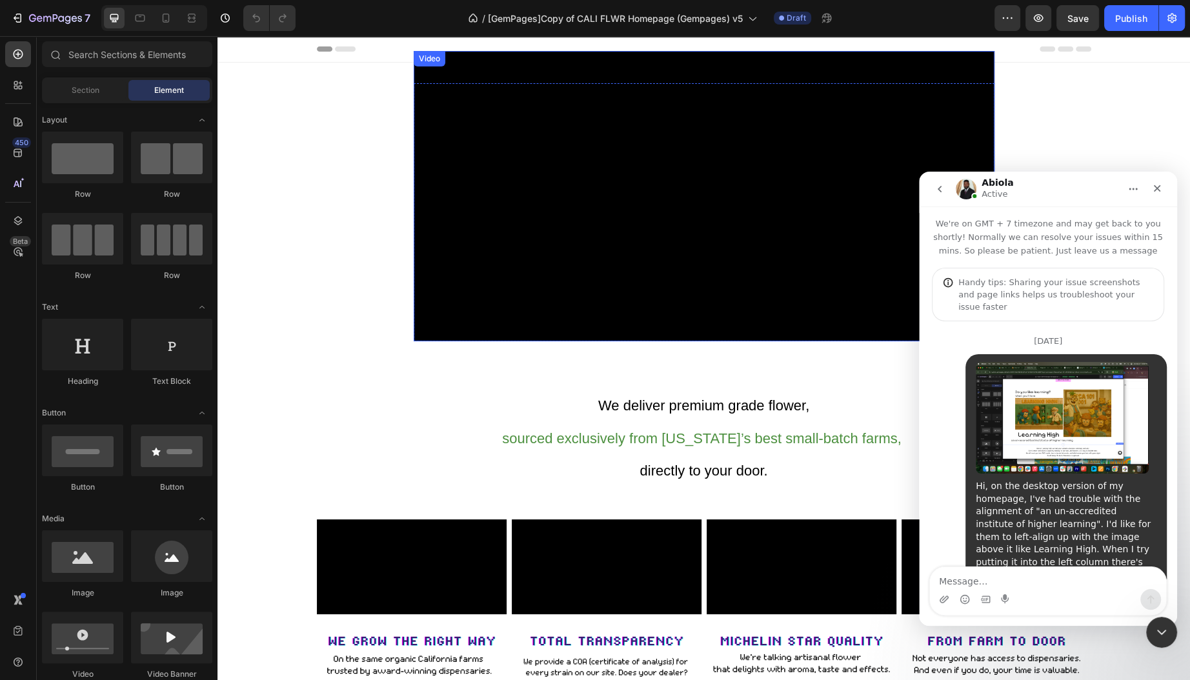
scroll to position [4117, 0]
